Goal: Use online tool/utility: Utilize a website feature to perform a specific function

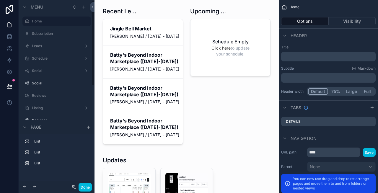
click at [79, 187] on button "Done" at bounding box center [84, 187] width 13 height 9
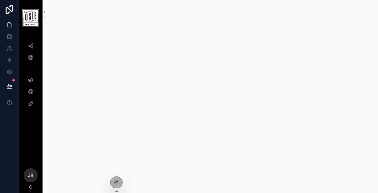
click at [0, 0] on icon at bounding box center [0, 0] width 0 height 0
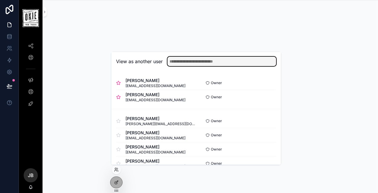
click at [211, 64] on input "text" at bounding box center [221, 61] width 109 height 9
click at [204, 61] on input "text" at bounding box center [221, 61] width 109 height 9
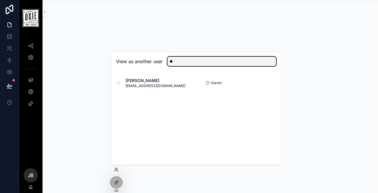
type input "**"
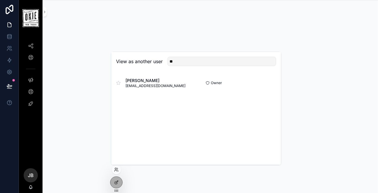
click at [116, 83] on div "DJ Wolfe djwolfe32@gmail.com Owner Select" at bounding box center [195, 83] width 169 height 24
click at [119, 83] on icon at bounding box center [118, 83] width 4 height 4
click at [199, 56] on div "View as another user **" at bounding box center [195, 61] width 169 height 19
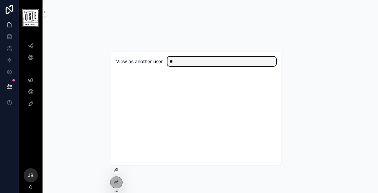
click at [193, 61] on input "**" at bounding box center [221, 61] width 109 height 9
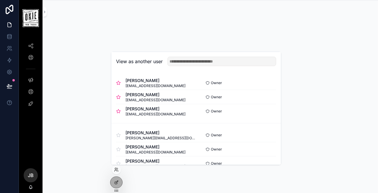
click at [0, 0] on button "Select" at bounding box center [0, 0] width 0 height 0
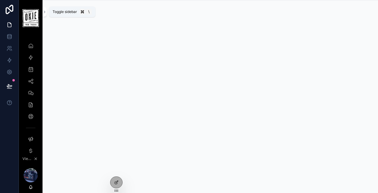
click at [45, 14] on icon "scrollable content" at bounding box center [44, 12] width 4 height 4
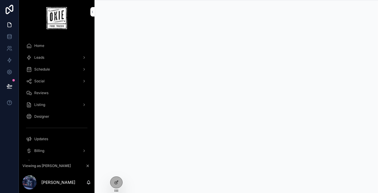
scroll to position [27, 0]
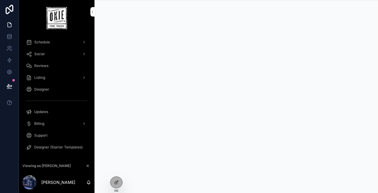
click at [55, 146] on span "Designer (Starter Templates)" at bounding box center [58, 147] width 48 height 5
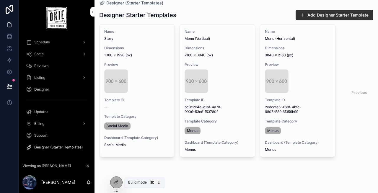
click at [116, 184] on icon at bounding box center [116, 182] width 5 height 5
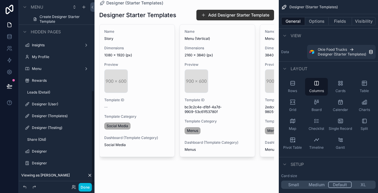
scroll to position [175, 0]
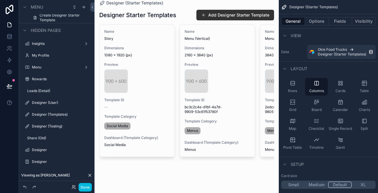
click at [61, 114] on label "Designer (Templates)" at bounding box center [59, 114] width 55 height 5
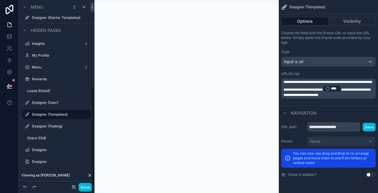
scroll to position [165, 0]
click at [87, 187] on button "Done" at bounding box center [84, 187] width 13 height 9
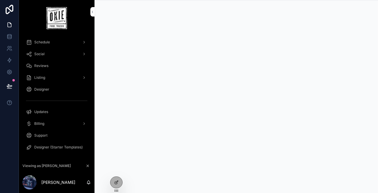
click at [115, 179] on div at bounding box center [116, 182] width 12 height 11
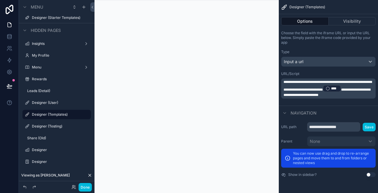
drag, startPoint x: 302, startPoint y: 93, endPoint x: 282, endPoint y: 92, distance: 20.7
click at [282, 92] on div "**********" at bounding box center [328, 88] width 94 height 20
click at [304, 92] on span "**********" at bounding box center [326, 92] width 87 height 9
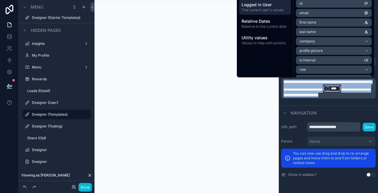
copy p "**********"
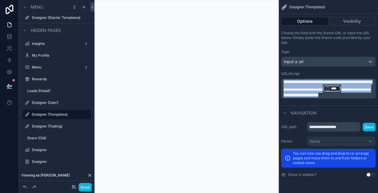
click at [323, 97] on p "**********" at bounding box center [328, 89] width 91 height 18
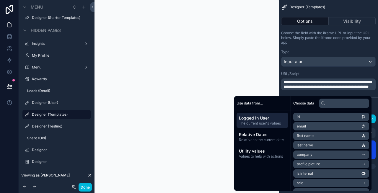
click at [238, 63] on div "scrollable content" at bounding box center [186, 96] width 184 height 193
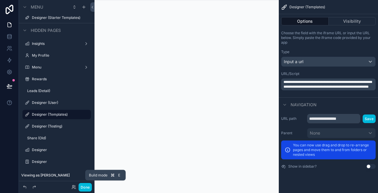
click at [85, 186] on button "Done" at bounding box center [84, 187] width 13 height 9
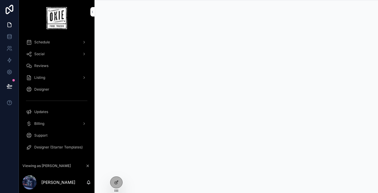
click at [40, 87] on div "Designer" at bounding box center [56, 89] width 61 height 9
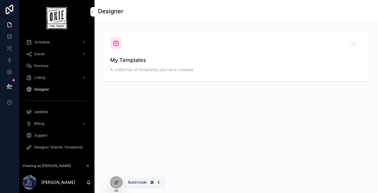
click at [116, 183] on icon at bounding box center [116, 182] width 5 height 5
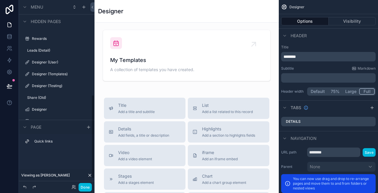
scroll to position [210, 0]
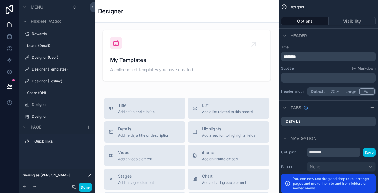
click at [47, 56] on label "Designer (User)" at bounding box center [59, 57] width 55 height 5
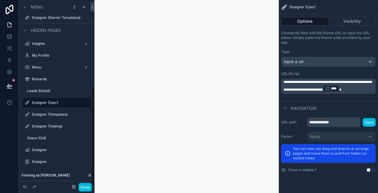
scroll to position [165, 0]
click at [81, 187] on button "Done" at bounding box center [84, 187] width 13 height 9
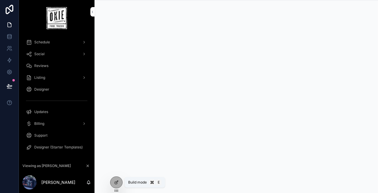
click at [116, 183] on icon at bounding box center [116, 182] width 5 height 5
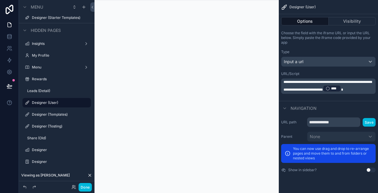
click at [163, 110] on div "scrollable content" at bounding box center [186, 96] width 184 height 193
click at [87, 188] on button "Done" at bounding box center [84, 187] width 13 height 9
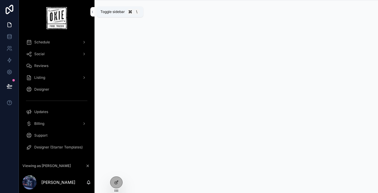
click at [93, 13] on icon "scrollable content" at bounding box center [92, 12] width 4 height 4
